Goal: Task Accomplishment & Management: Use online tool/utility

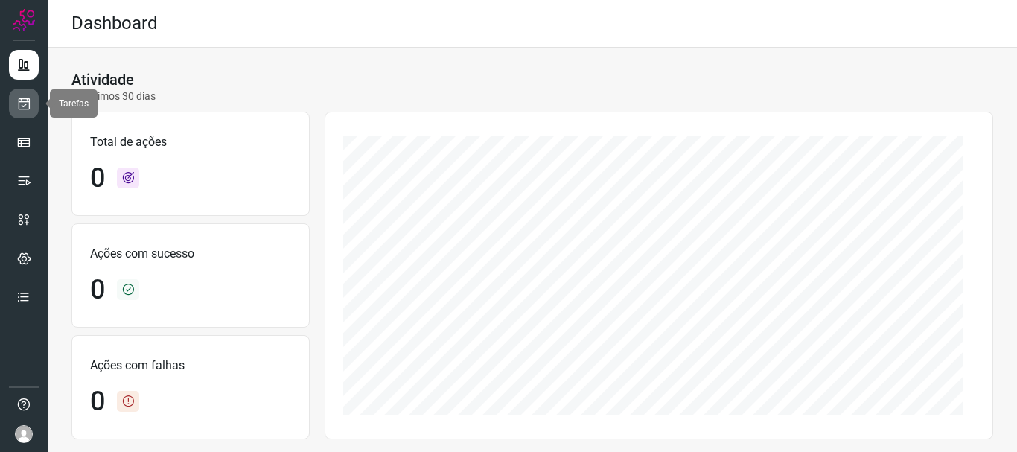
click at [31, 104] on link at bounding box center [24, 104] width 30 height 30
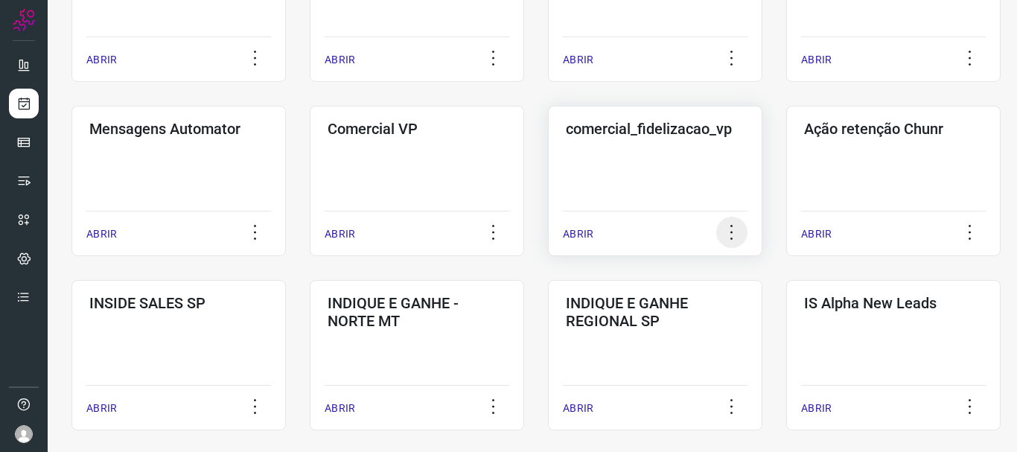
scroll to position [372, 0]
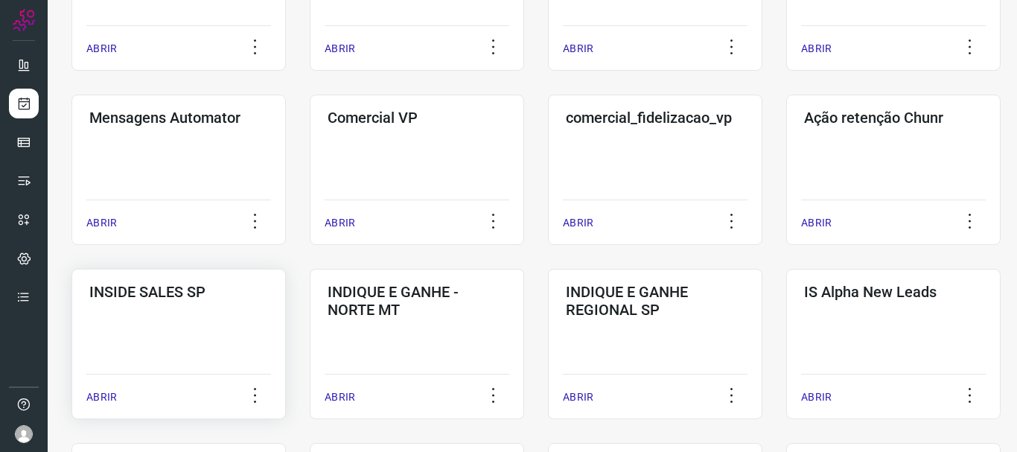
click at [110, 396] on p "ABRIR" at bounding box center [101, 397] width 31 height 16
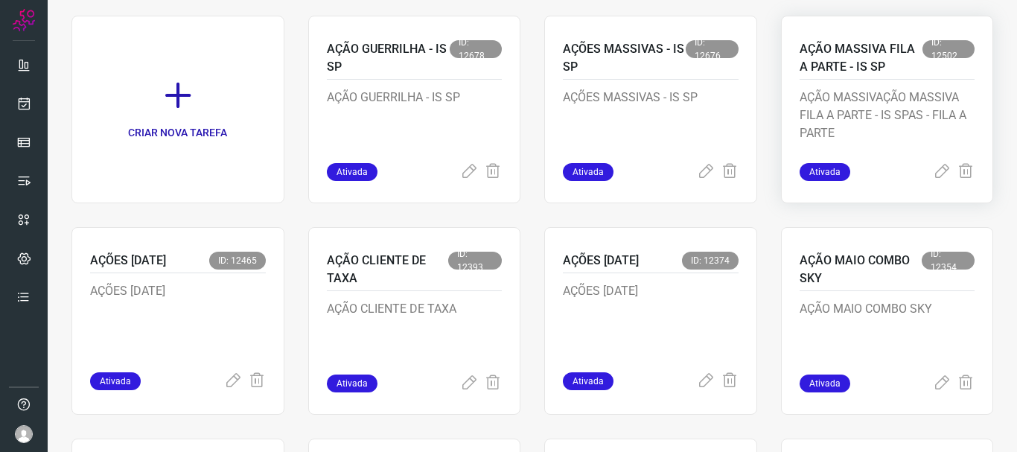
click at [827, 171] on span "Ativada" at bounding box center [825, 172] width 51 height 18
click at [933, 173] on icon at bounding box center [942, 172] width 18 height 18
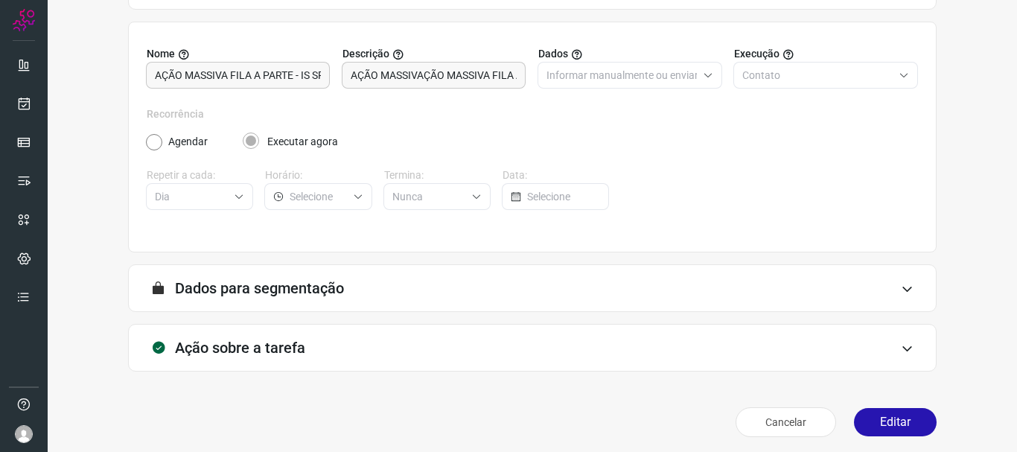
scroll to position [130, 0]
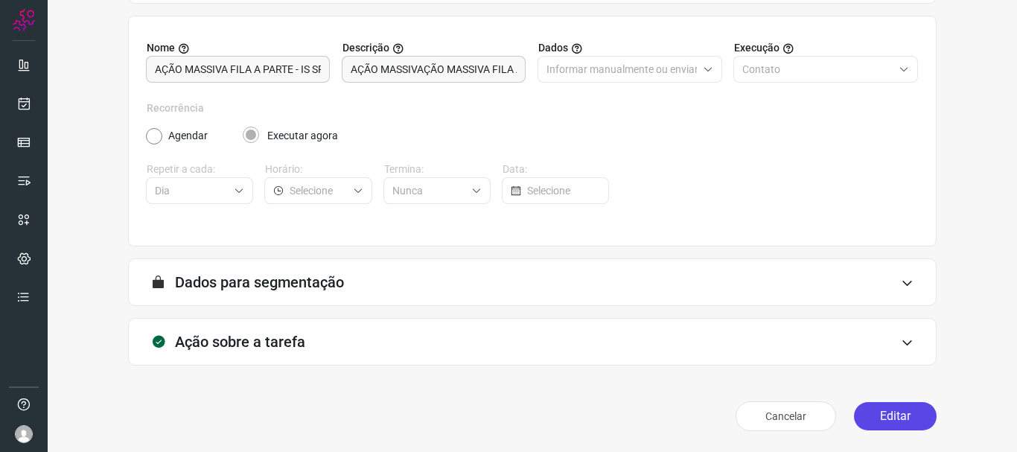
click at [886, 410] on button "Editar" at bounding box center [895, 416] width 83 height 28
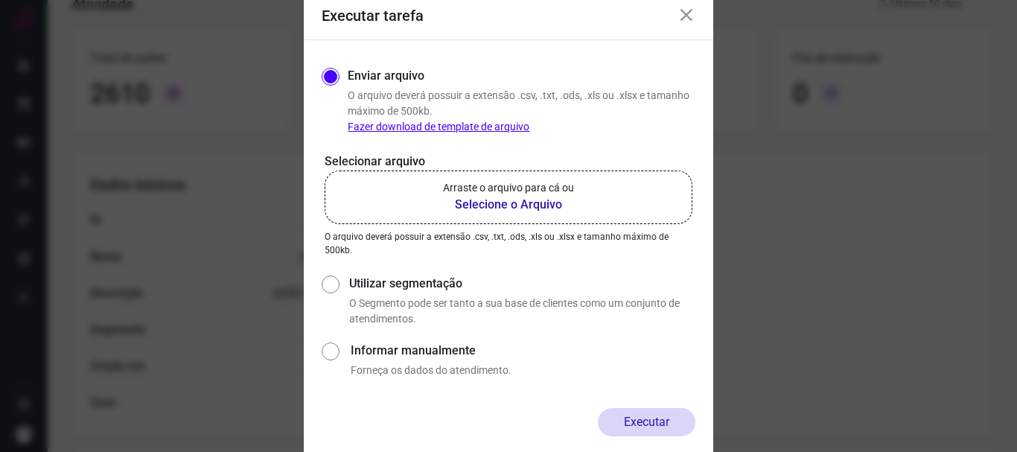
click at [682, 19] on icon at bounding box center [686, 16] width 18 height 18
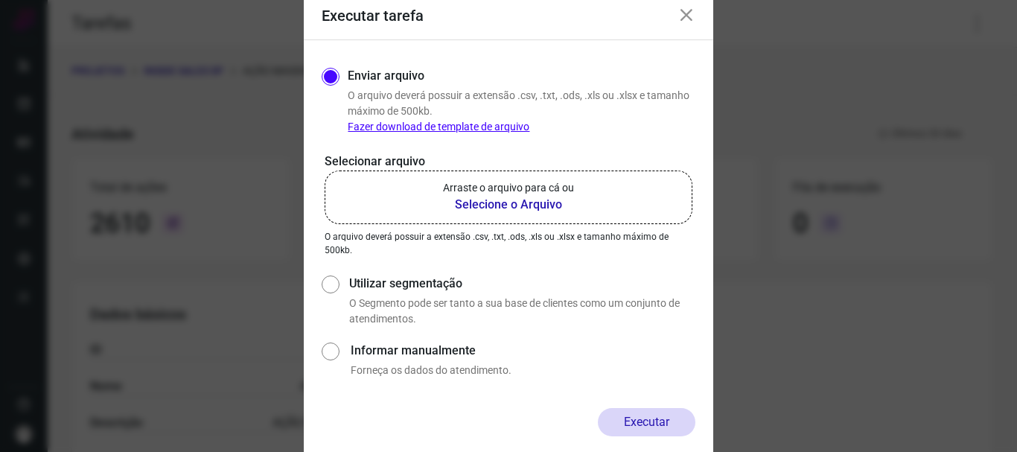
click at [516, 209] on b "Selecione o Arquivo" at bounding box center [508, 205] width 131 height 18
click at [0, 0] on input "Arraste o arquivo para cá ou Selecione o Arquivo" at bounding box center [0, 0] width 0 height 0
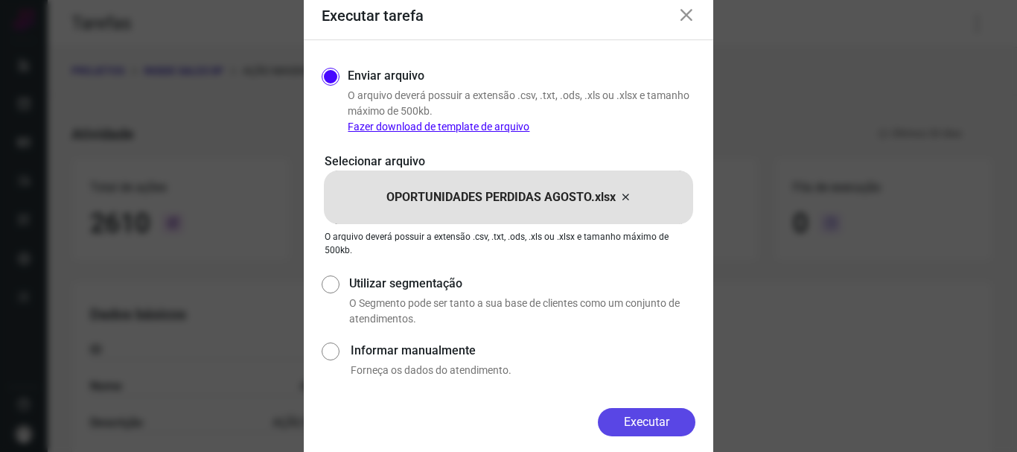
click at [651, 421] on button "Executar" at bounding box center [647, 422] width 98 height 28
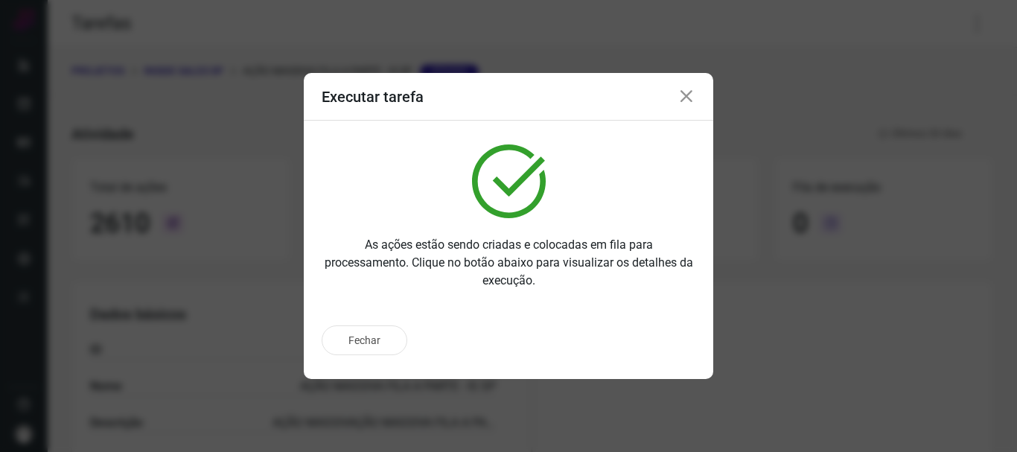
click at [686, 92] on icon at bounding box center [686, 97] width 18 height 18
